Goal: Information Seeking & Learning: Learn about a topic

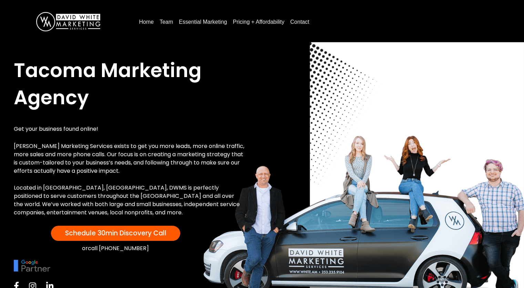
click at [293, 20] on link "Contact" at bounding box center [299, 22] width 24 height 11
click at [260, 21] on link "Pricing + Affordability" at bounding box center [258, 22] width 57 height 11
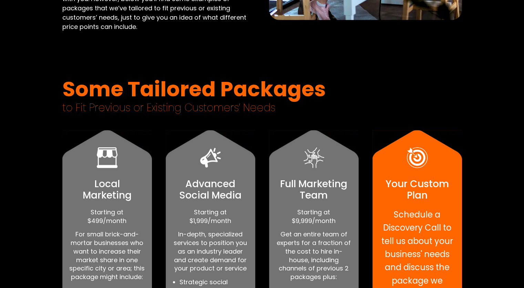
scroll to position [310, 0]
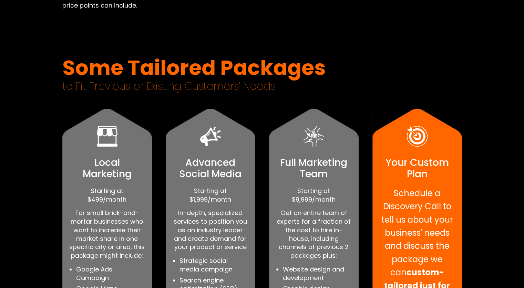
drag, startPoint x: 188, startPoint y: 62, endPoint x: 194, endPoint y: 63, distance: 5.5
